Goal: Download file/media

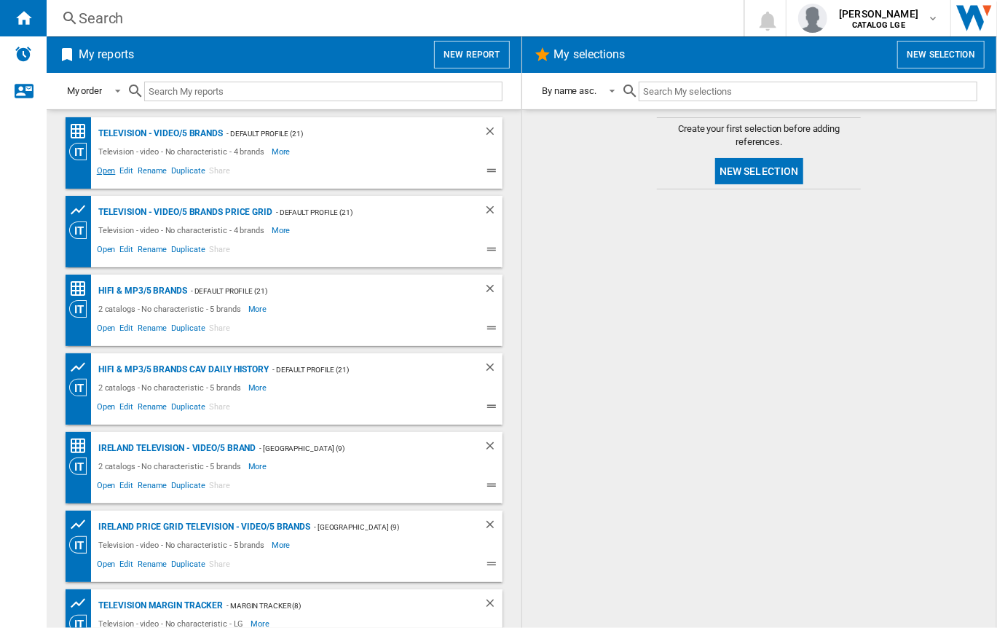
click at [103, 169] on span "Open" at bounding box center [106, 172] width 23 height 17
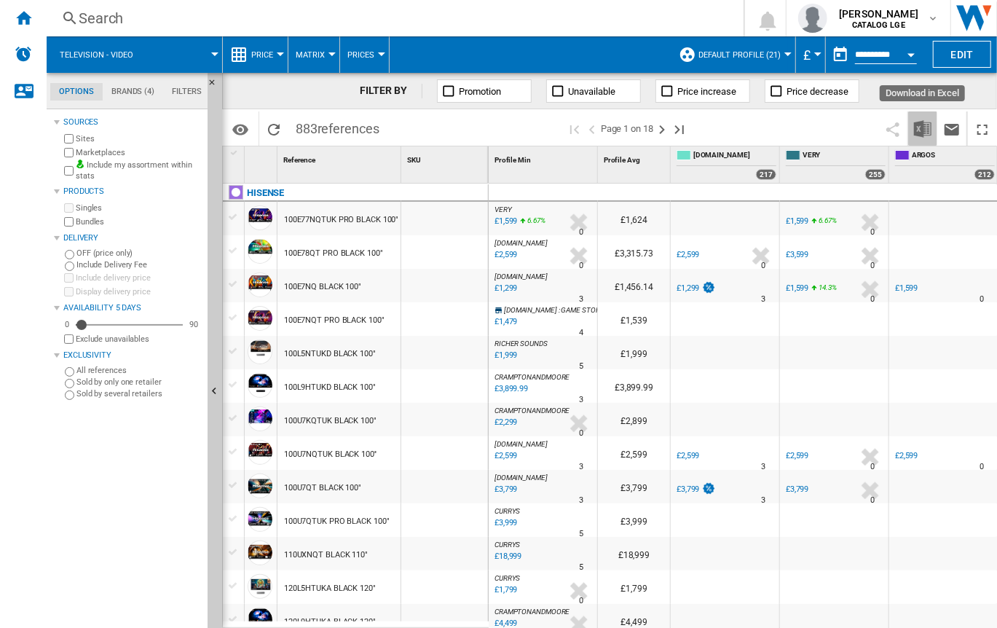
click at [921, 133] on img "Download in Excel" at bounding box center [922, 128] width 17 height 17
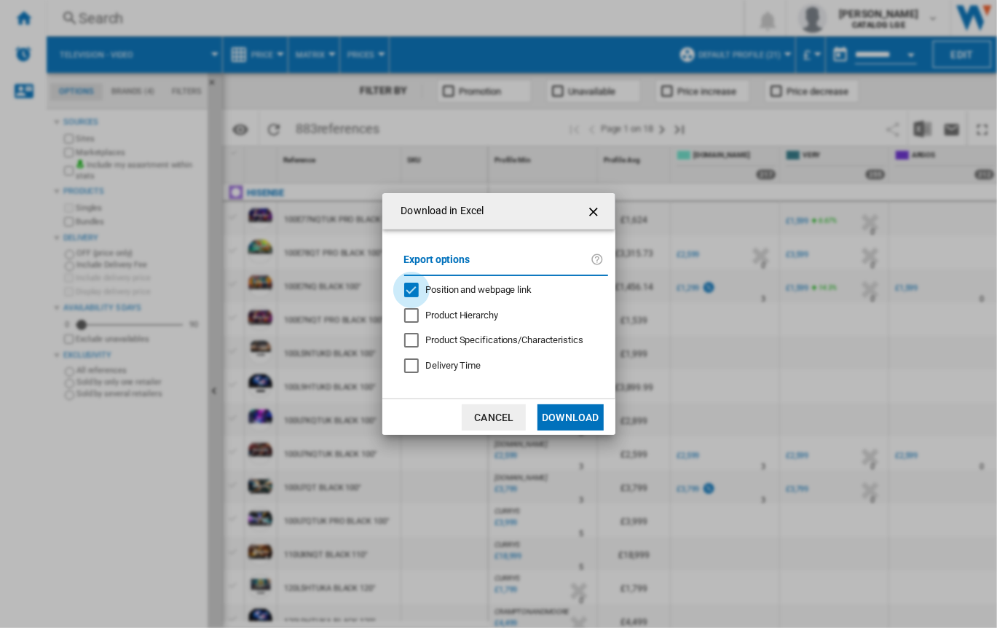
click at [411, 288] on div "Position and webpage link" at bounding box center [411, 290] width 15 height 15
click at [578, 414] on button "Download" at bounding box center [571, 417] width 66 height 26
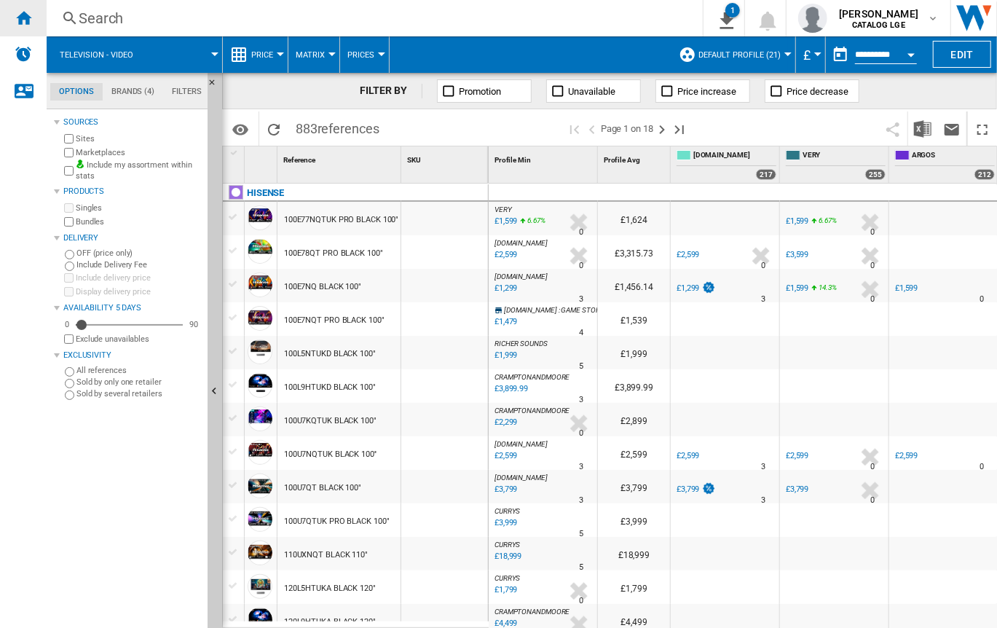
click at [32, 14] on div "Home" at bounding box center [23, 18] width 47 height 36
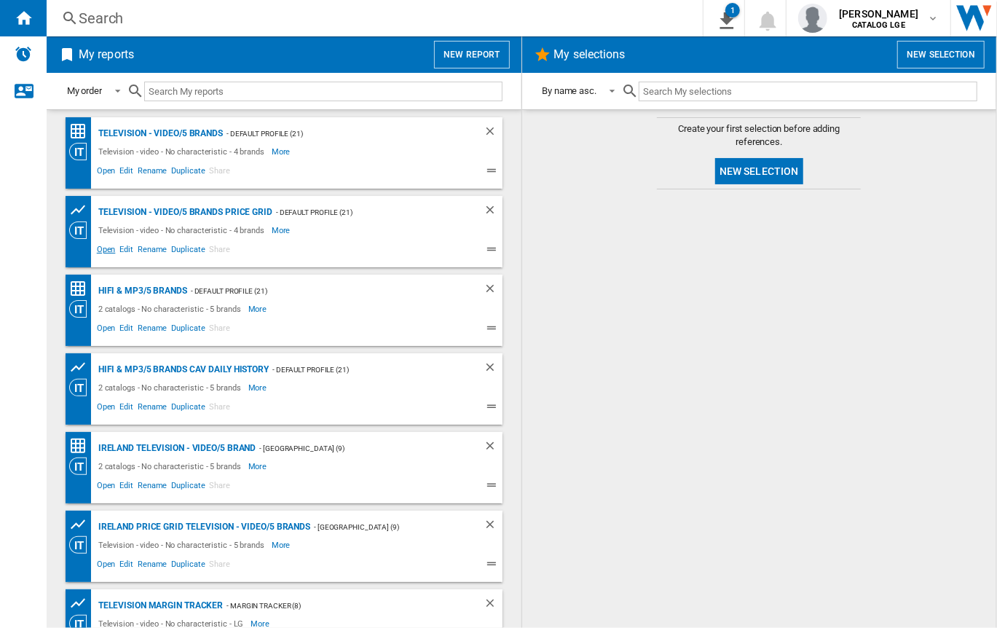
click at [101, 250] on span "Open" at bounding box center [106, 251] width 23 height 17
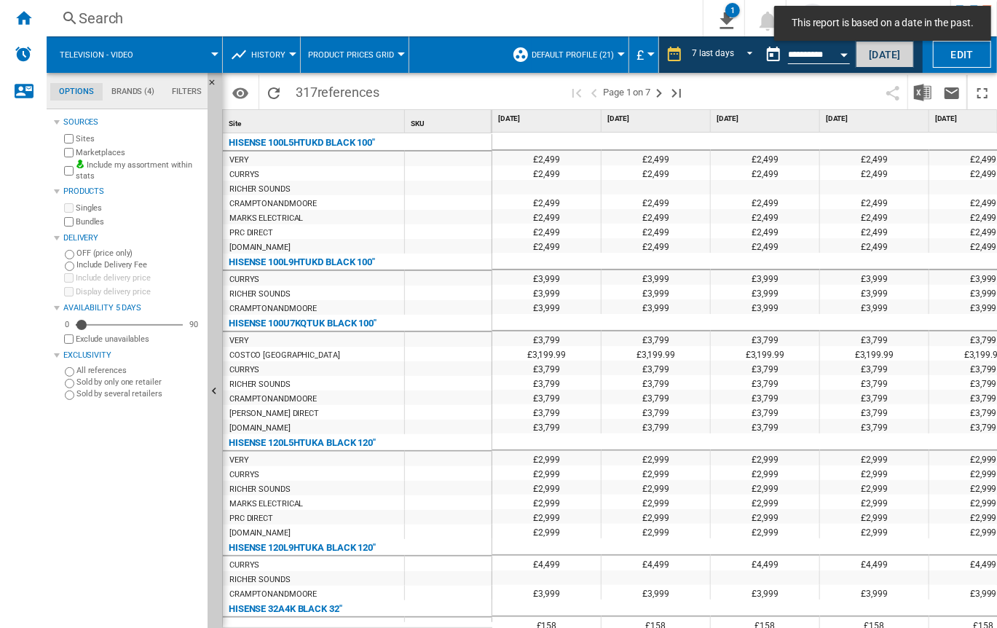
click at [873, 53] on button "[DATE]" at bounding box center [885, 54] width 58 height 27
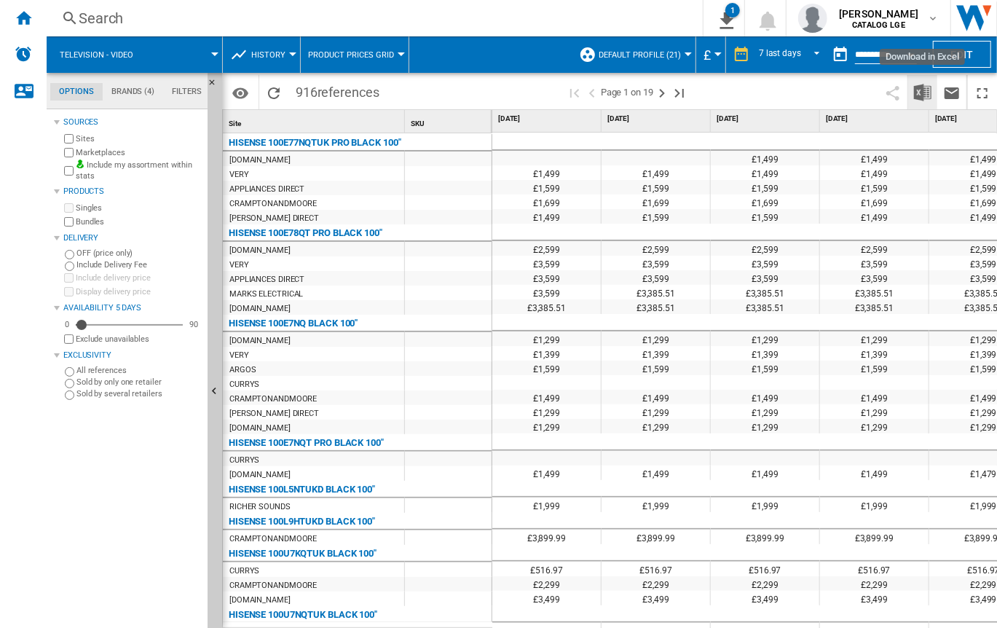
click at [919, 91] on img "Download in Excel" at bounding box center [922, 92] width 17 height 17
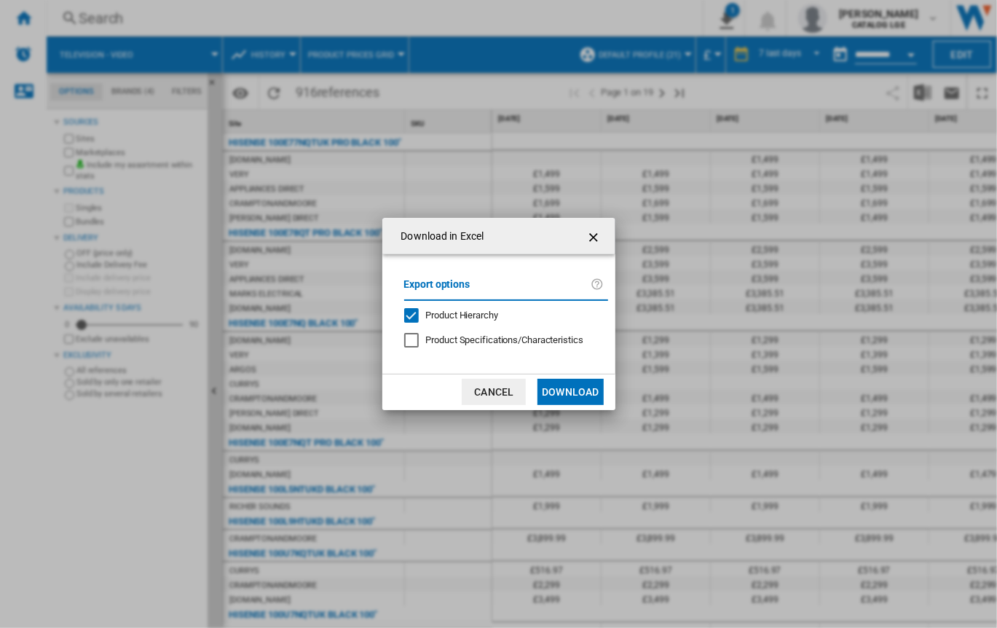
click at [412, 313] on div "Product Hierarchy" at bounding box center [411, 315] width 15 height 15
click at [564, 388] on button "Download" at bounding box center [571, 392] width 66 height 26
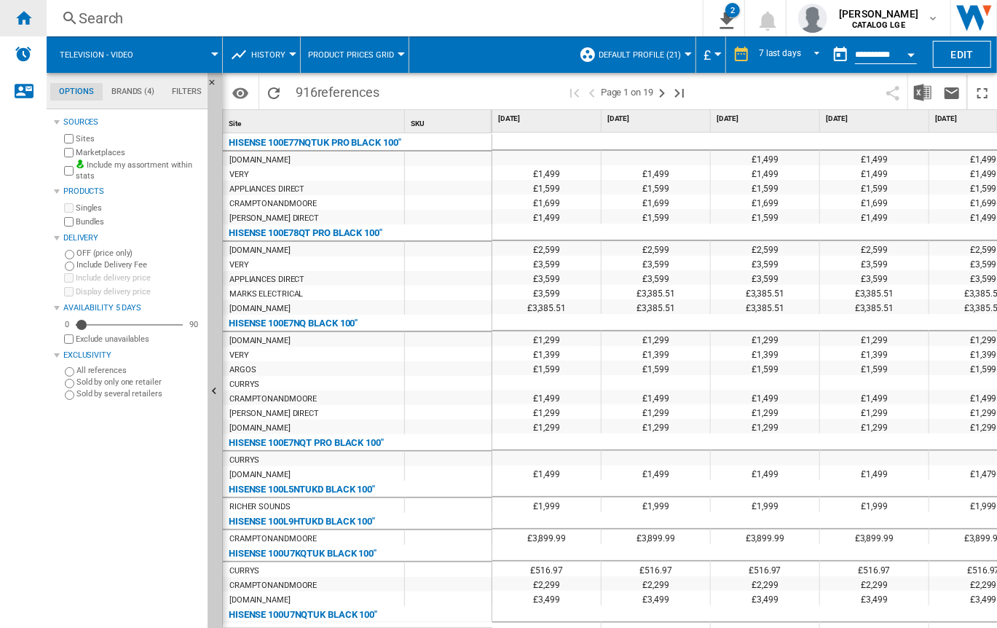
click at [28, 21] on ng-md-icon "Home" at bounding box center [23, 17] width 17 height 17
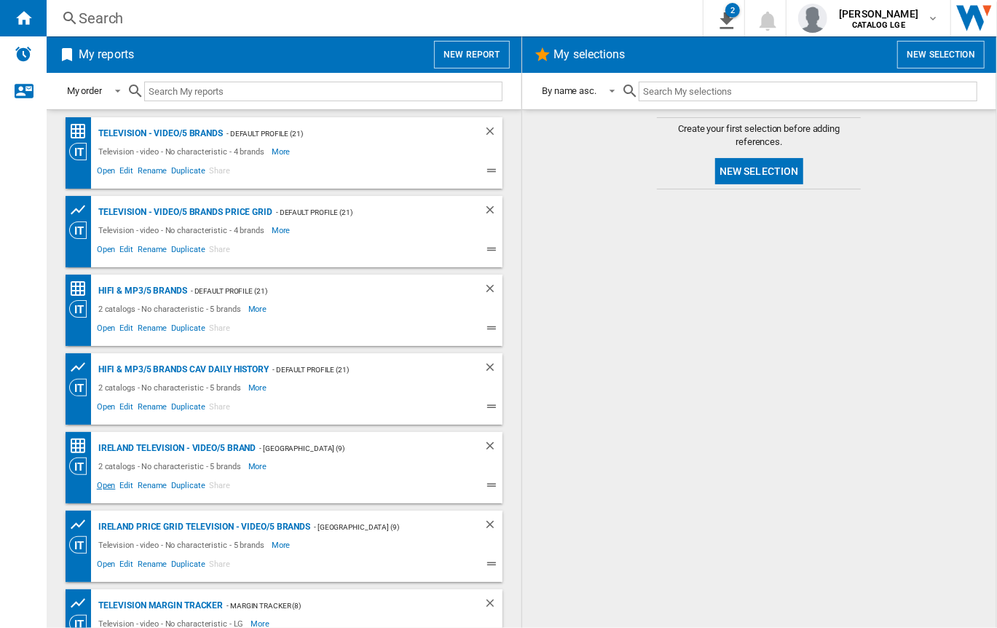
click at [102, 485] on span "Open" at bounding box center [106, 487] width 23 height 17
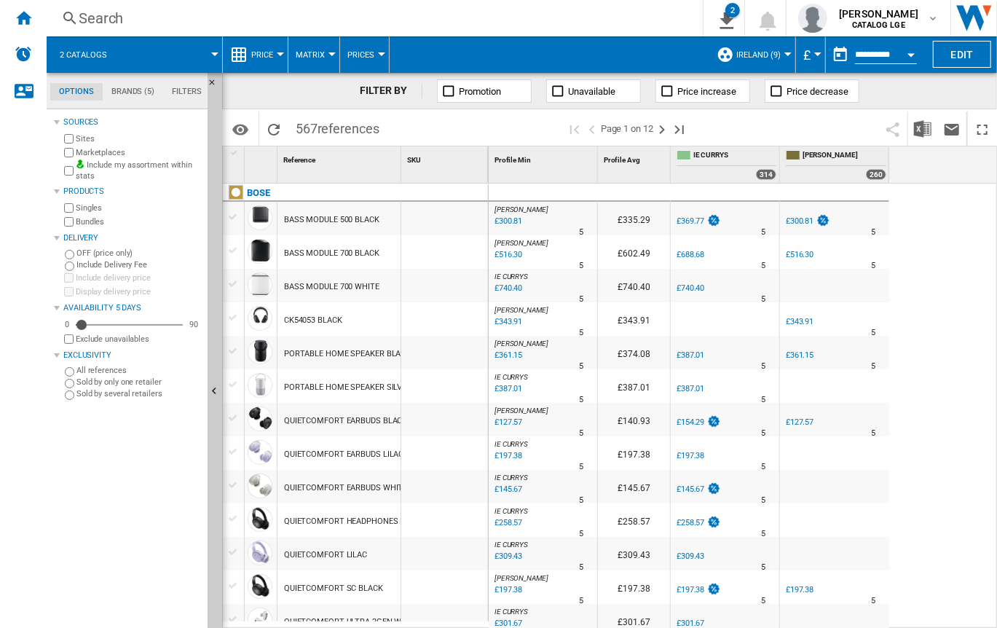
click at [815, 55] on div "Currency" at bounding box center [817, 54] width 7 height 4
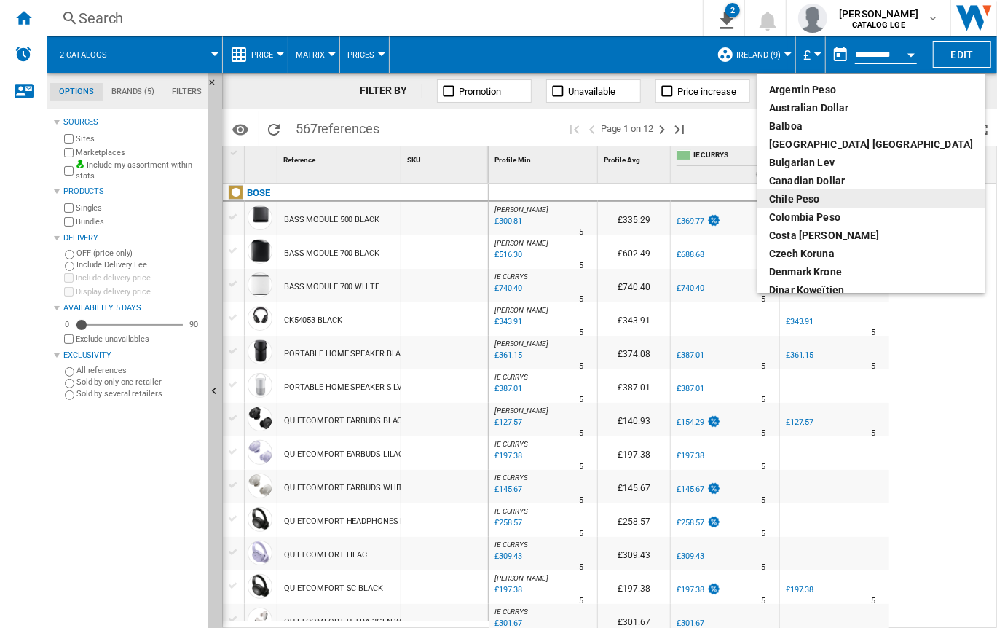
scroll to position [146, 0]
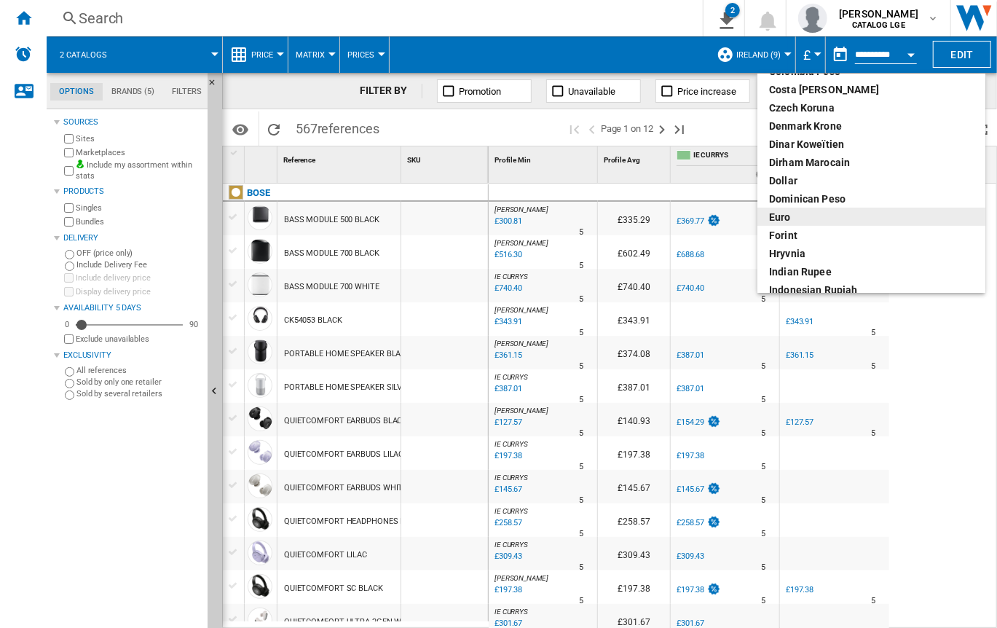
click at [782, 219] on div "euro" at bounding box center [871, 217] width 205 height 15
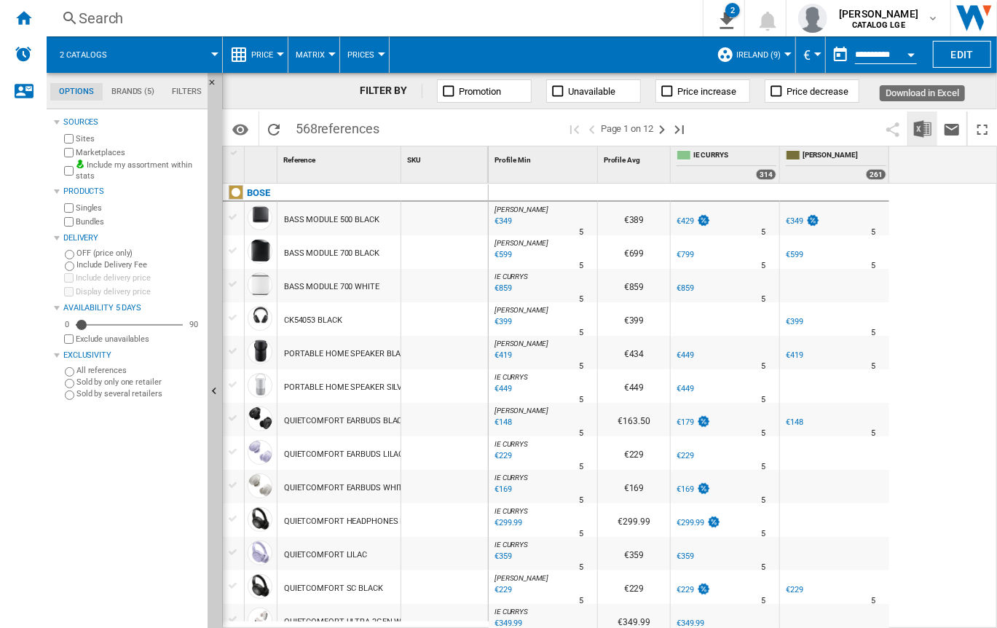
click at [919, 126] on img "Download in Excel" at bounding box center [922, 128] width 17 height 17
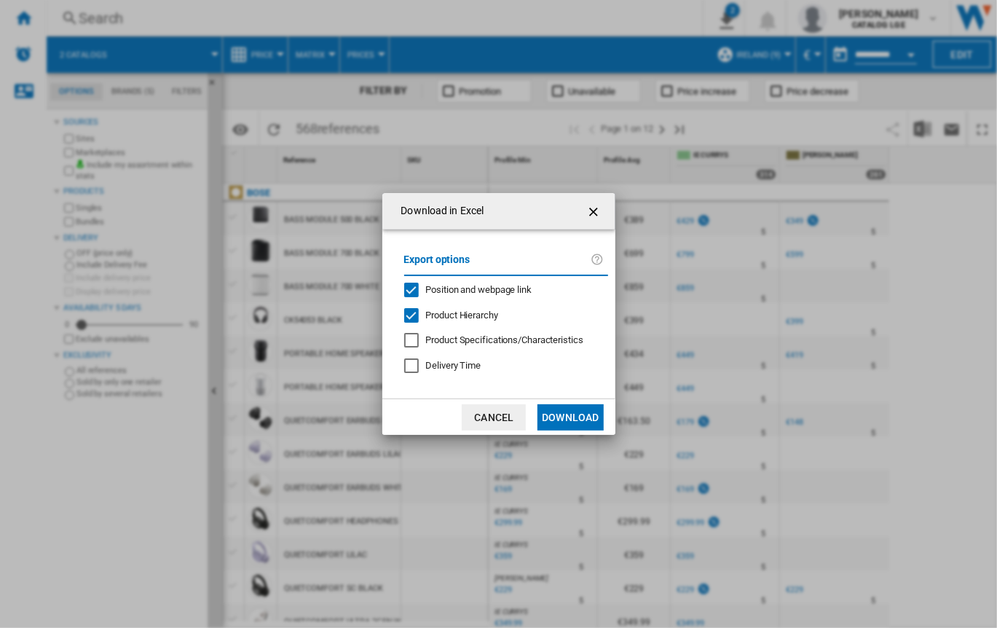
click at [406, 288] on div "Position and webpage link" at bounding box center [411, 290] width 15 height 15
click at [411, 314] on div "Product Hierarchy" at bounding box center [411, 315] width 15 height 15
click at [569, 424] on button "Download" at bounding box center [571, 417] width 66 height 26
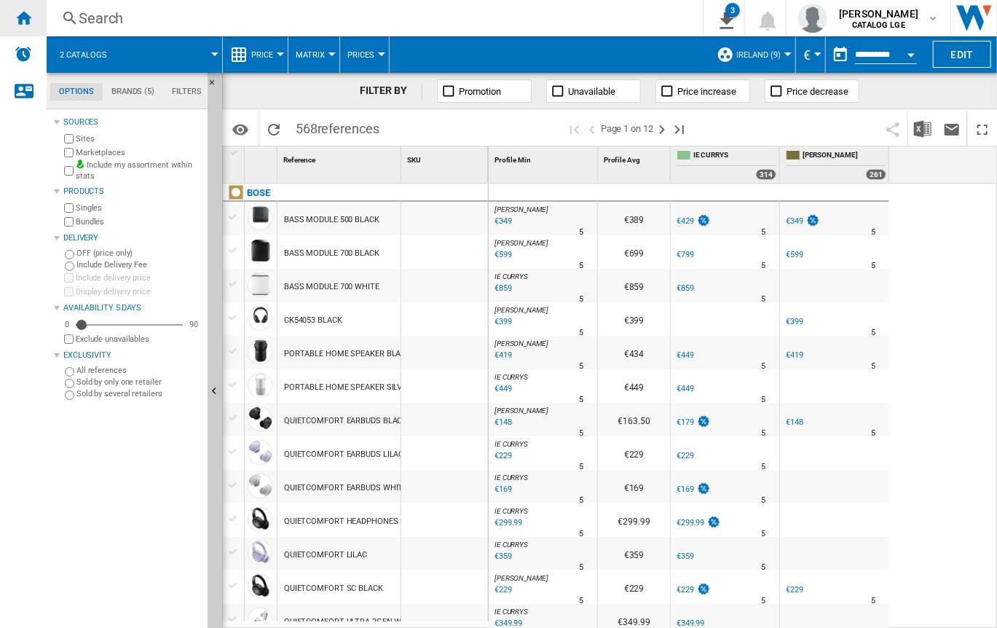
click at [23, 21] on ng-md-icon "Home" at bounding box center [23, 17] width 17 height 17
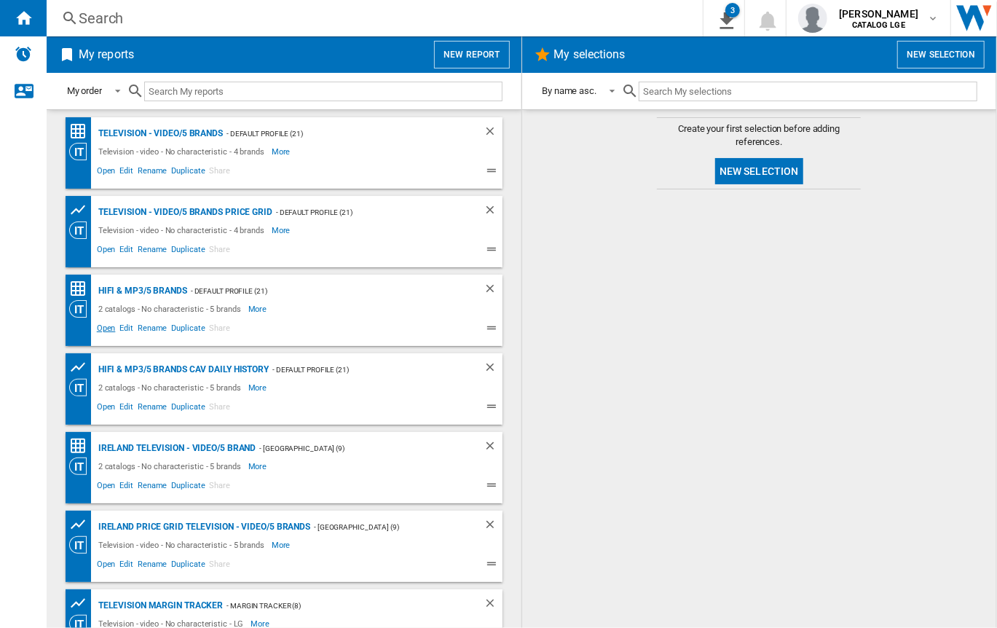
click at [106, 325] on span "Open" at bounding box center [106, 329] width 23 height 17
click at [98, 332] on span "Open" at bounding box center [106, 329] width 23 height 17
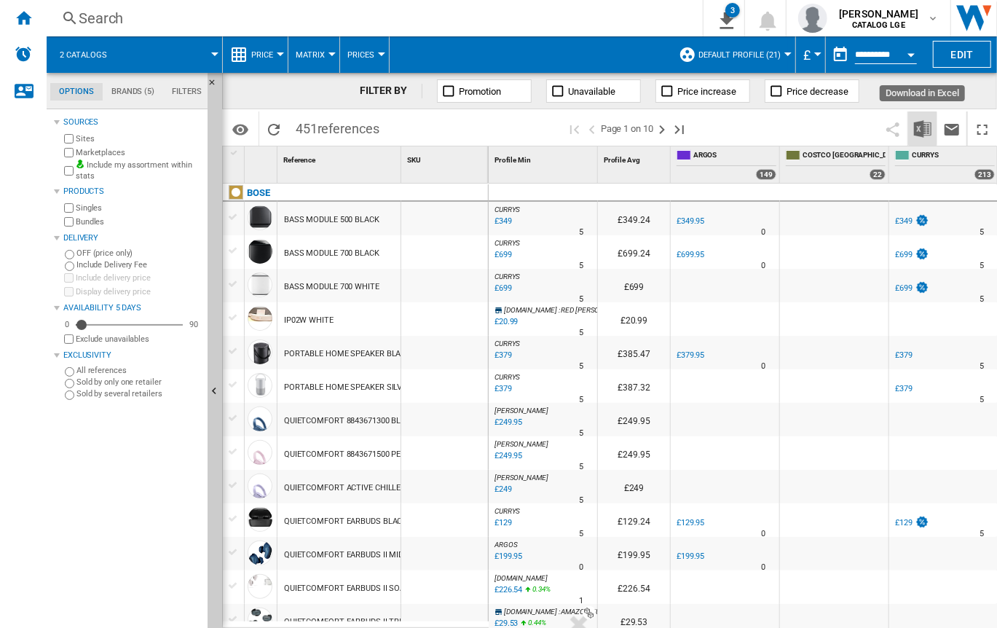
click at [916, 130] on img "Download in Excel" at bounding box center [922, 128] width 17 height 17
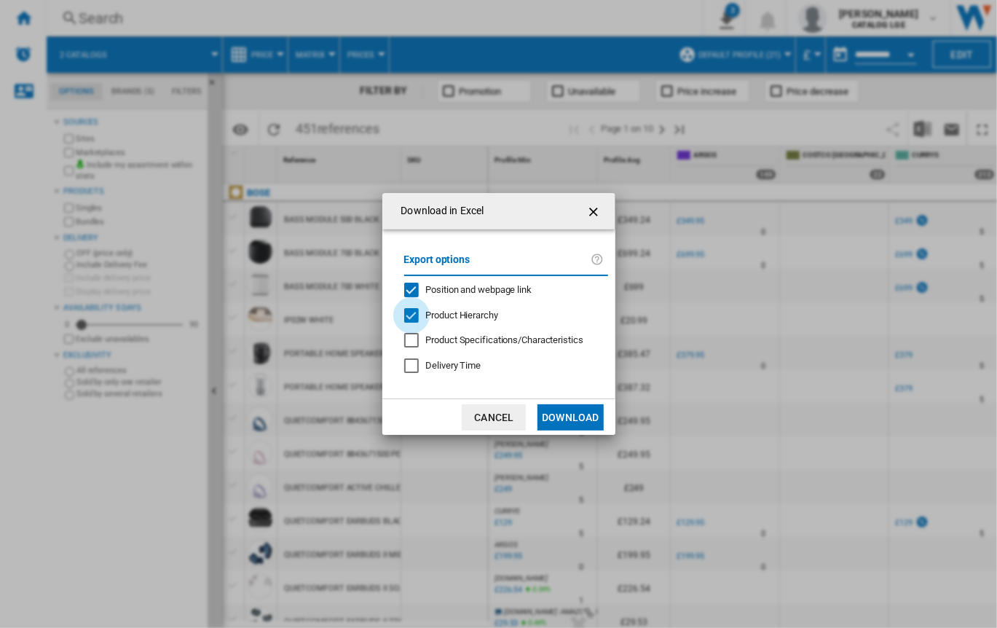
click at [415, 317] on div "Product Hierarchy" at bounding box center [411, 315] width 15 height 15
click at [409, 283] on div "Position and webpage link" at bounding box center [411, 290] width 15 height 15
click at [585, 418] on button "Download" at bounding box center [571, 417] width 66 height 26
